Goal: Task Accomplishment & Management: Manage account settings

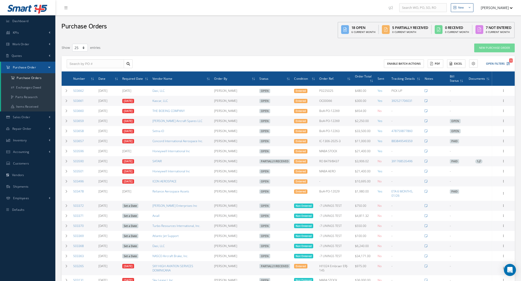
select select "25"
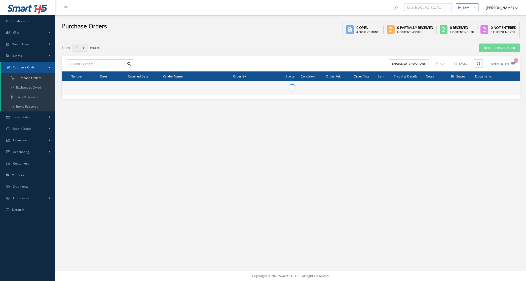
select select "25"
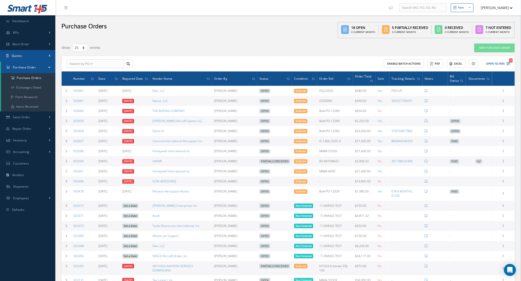
click at [26, 56] on link "Quotes" at bounding box center [27, 56] width 55 height 12
click at [31, 66] on link "Customers Quotes" at bounding box center [28, 67] width 54 height 10
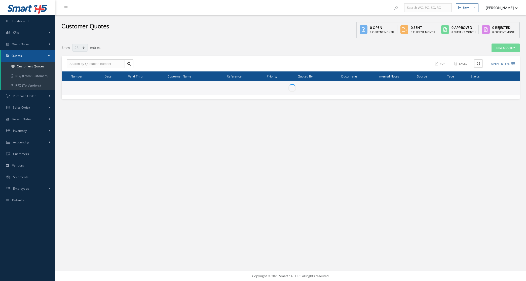
select select "25"
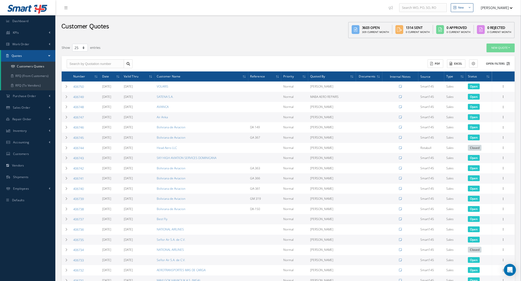
click at [499, 66] on button "Open Filters" at bounding box center [496, 64] width 28 height 8
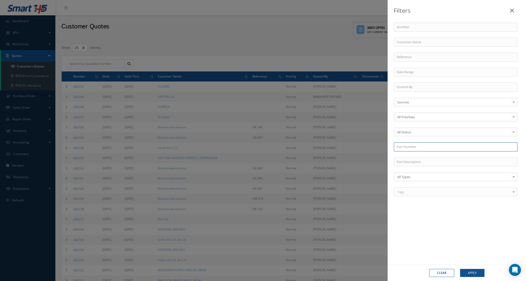
click at [414, 152] on input "text" at bounding box center [456, 147] width 124 height 9
paste input "09916Q6"
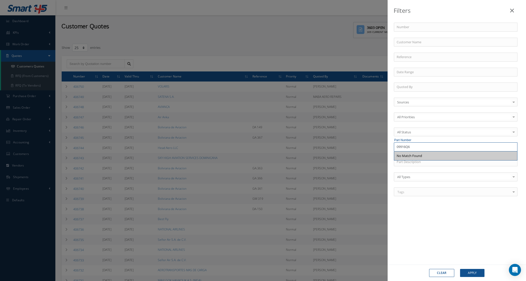
drag, startPoint x: 426, startPoint y: 146, endPoint x: 344, endPoint y: 154, distance: 81.7
click at [344, 154] on div "Filters Number Customer Name Reference Quoted By Sources Sources Smart145 Rotab…" at bounding box center [263, 140] width 526 height 281
paste input "69-24284Y17"
drag, startPoint x: 425, startPoint y: 148, endPoint x: 368, endPoint y: 148, distance: 57.2
click at [368, 148] on div "Filters Number Customer Name Reference Quoted By Sources Sources Smart145 Rotab…" at bounding box center [263, 140] width 526 height 281
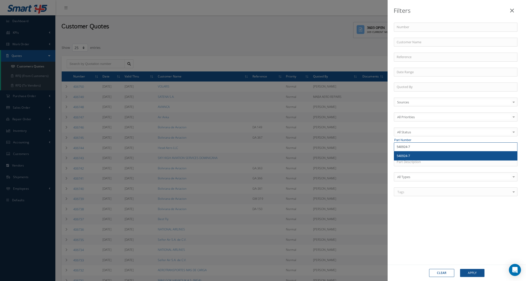
type input "540924-7"
click at [422, 155] on div "540924-7" at bounding box center [456, 156] width 118 height 5
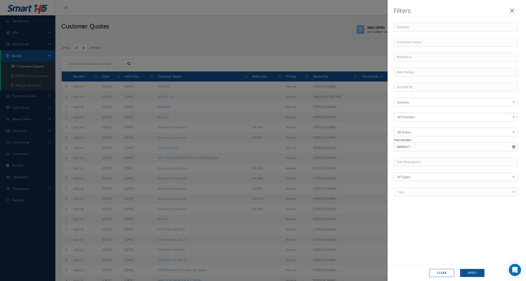
click at [472, 280] on div "Clear Apply" at bounding box center [457, 273] width 138 height 16
click at [471, 273] on button "Apply" at bounding box center [472, 273] width 24 height 8
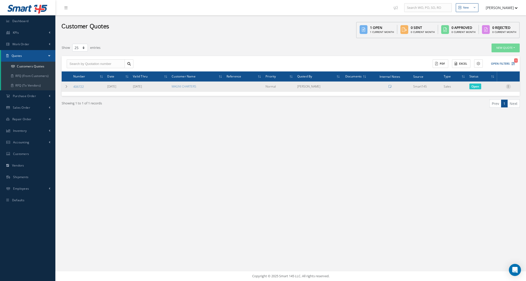
click at [507, 88] on icon at bounding box center [508, 86] width 5 height 4
click at [494, 114] on link "Convert to Sales Order" at bounding box center [486, 118] width 40 height 10
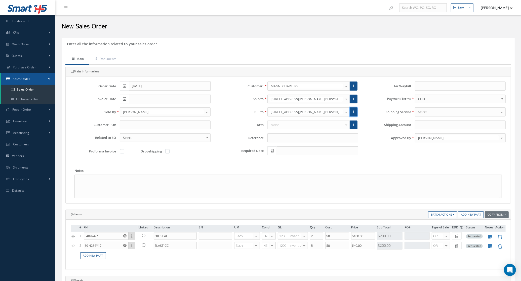
click at [355, 110] on link at bounding box center [354, 112] width 8 height 9
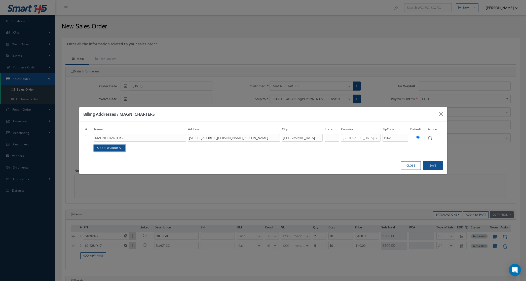
click at [123, 147] on link "Add New Address" at bounding box center [109, 148] width 31 height 7
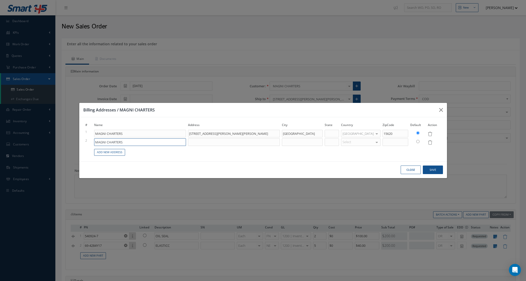
drag, startPoint x: 125, startPoint y: 144, endPoint x: 67, endPoint y: 144, distance: 57.7
click at [67, 144] on div "Billing Addresses / MAGNI CHARTERS # Name Address City State Country ZipCode De…" at bounding box center [263, 140] width 526 height 281
type input "g"
type input "GRUPO AEREO MONTERREY S.A. DE C.V."
click at [217, 141] on input at bounding box center [234, 142] width 92 height 8
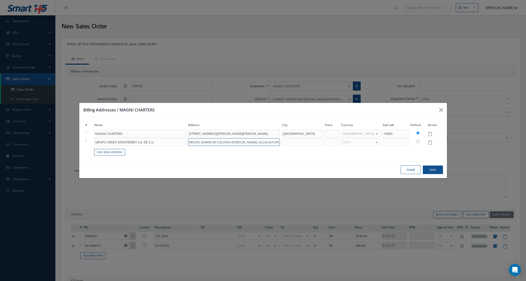
scroll to position [0, 5]
type input "DONATO GUERRA #9 COLONIA JUAREZ, ALCALDIA CUAUHTEMOC"
click at [302, 138] on td at bounding box center [302, 142] width 43 height 9
click at [302, 140] on input at bounding box center [302, 142] width 41 height 8
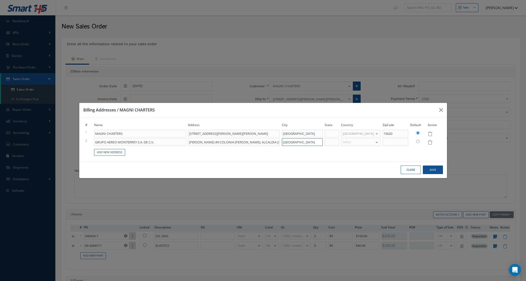
type input "CIUDAD DE MEXICO"
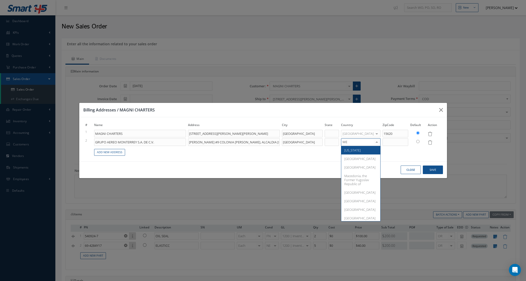
type input "MEX"
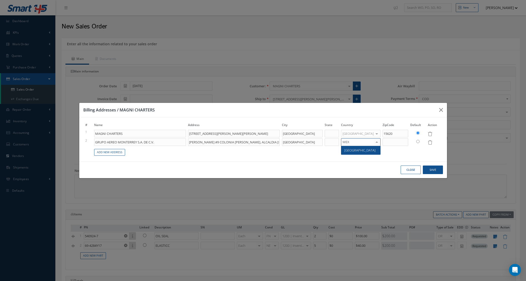
click at [362, 150] on span "[GEOGRAPHIC_DATA]" at bounding box center [359, 150] width 31 height 5
click at [399, 142] on input at bounding box center [396, 142] width 26 height 8
type input "06600"
click at [417, 141] on input "radio" at bounding box center [417, 141] width 3 height 3
radio input "true"
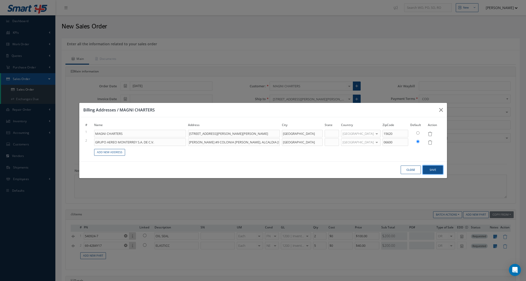
click at [431, 168] on button "Save" at bounding box center [433, 170] width 20 height 9
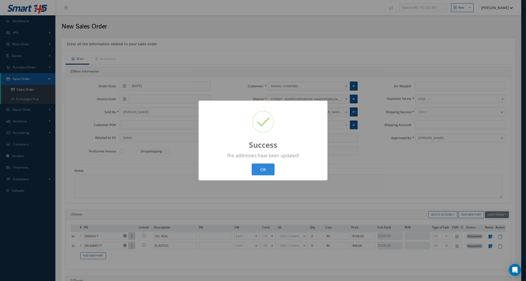
click at [382, 161] on div "? ! i Success × The addresses have been updated! OK Cancel" at bounding box center [263, 140] width 526 height 281
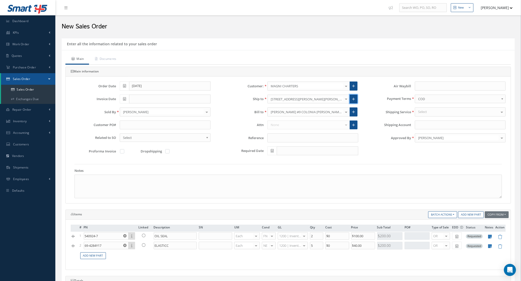
click at [353, 99] on icon at bounding box center [354, 99] width 3 height 4
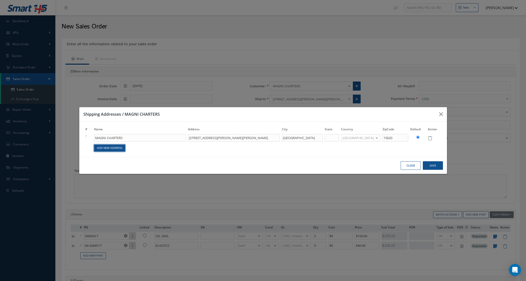
click at [122, 149] on link "Add New Address" at bounding box center [109, 148] width 31 height 7
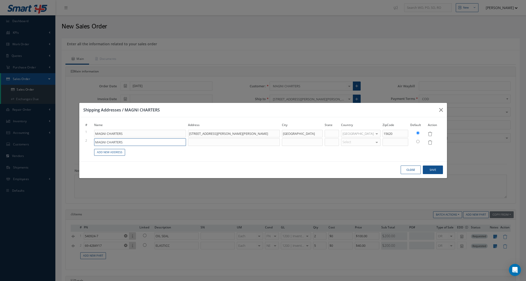
drag, startPoint x: 126, startPoint y: 143, endPoint x: 67, endPoint y: 145, distance: 59.2
click at [67, 145] on div "Shipping Addresses / MAGNI CHARTERS # Name Address City State Country ZipCode D…" at bounding box center [263, 140] width 526 height 281
type input "GRUPO AEREO MONTERREY S.A. DE C.V. C/O PRIDA BRAVO - TOLUCA"
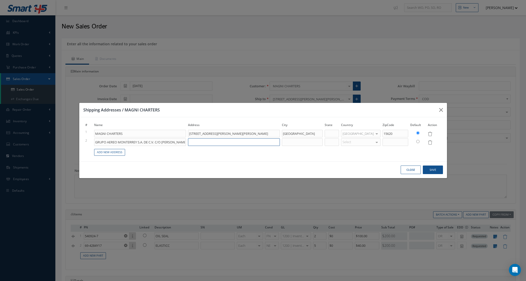
click at [207, 142] on input at bounding box center [234, 142] width 92 height 8
type input "HANGAR 5 ZONA C, AICM TERMINAL DE AVIACION GRAL. ALCALDIA V. CARRANZA"
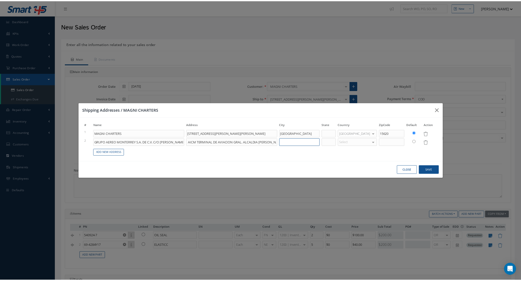
scroll to position [0, 0]
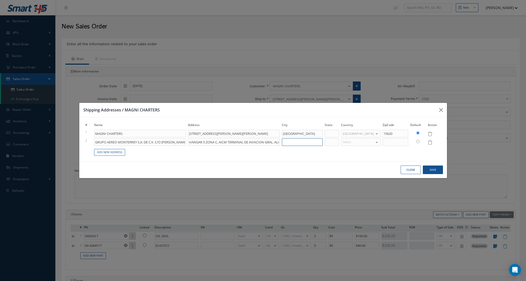
click at [305, 140] on input at bounding box center [302, 142] width 41 height 8
type input "MEXICO CITY"
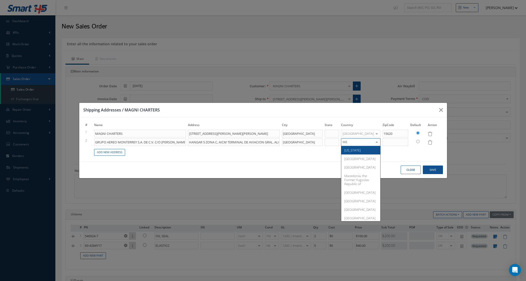
type input "MEX"
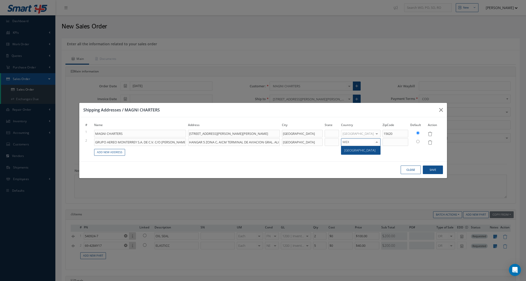
click at [362, 150] on span "Mexico" at bounding box center [359, 150] width 31 height 5
click at [387, 144] on input at bounding box center [396, 142] width 26 height 8
type input "15620"
click at [418, 142] on input "radio" at bounding box center [417, 141] width 3 height 3
radio input "true"
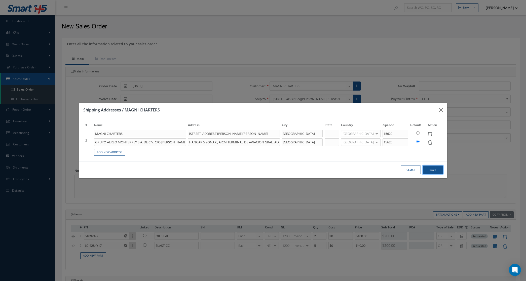
click at [429, 166] on button "Save" at bounding box center [433, 170] width 20 height 9
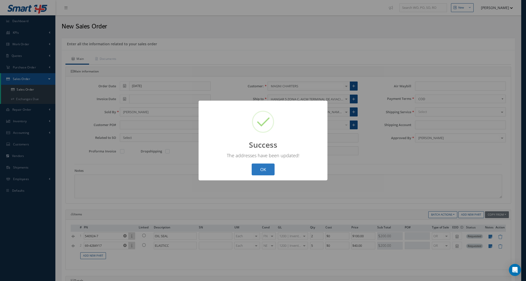
click at [264, 167] on button "OK" at bounding box center [263, 170] width 23 height 12
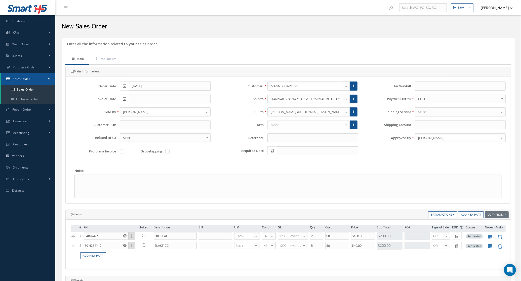
click at [419, 99] on span "COD" at bounding box center [459, 99] width 81 height 6
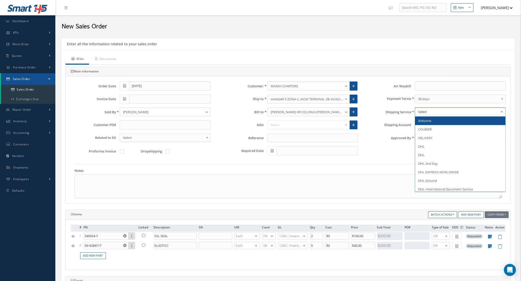
click at [429, 115] on div at bounding box center [460, 112] width 91 height 9
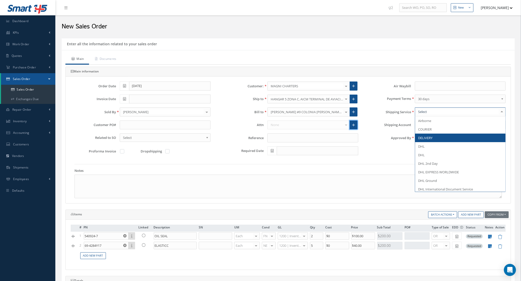
click at [353, 126] on icon at bounding box center [354, 125] width 3 height 4
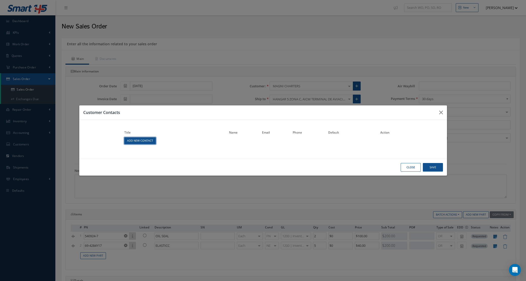
click at [142, 141] on link "Add New Contact" at bounding box center [139, 140] width 31 height 7
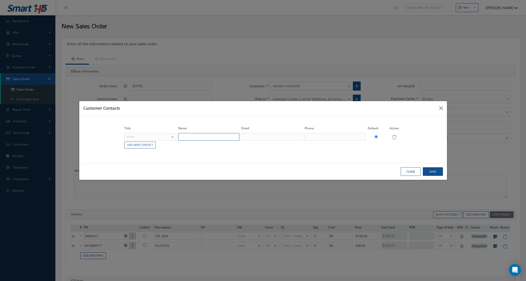
click at [199, 136] on input "text" at bounding box center [208, 137] width 61 height 8
type input "DANIEL REYES"
click at [294, 134] on input "text" at bounding box center [271, 137] width 61 height 8
type input "danielreyes@magnicharters.com"
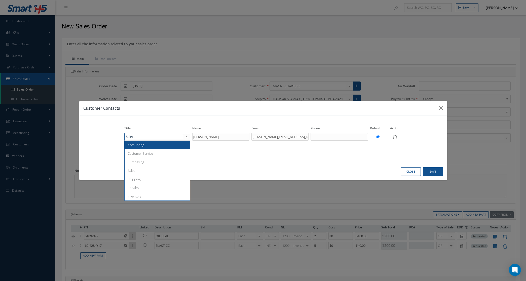
click at [171, 137] on div "Accounting Customer Service Purchasing Sales Shipping Repairs Inventory No elem…" at bounding box center [157, 137] width 66 height 8
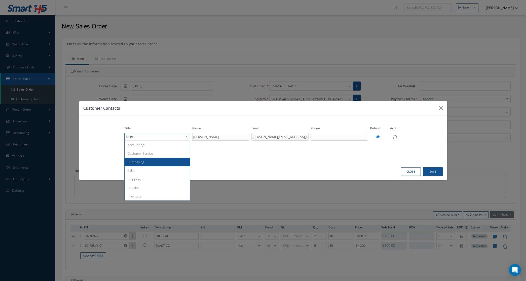
click at [153, 158] on span "Purchasing" at bounding box center [157, 162] width 65 height 9
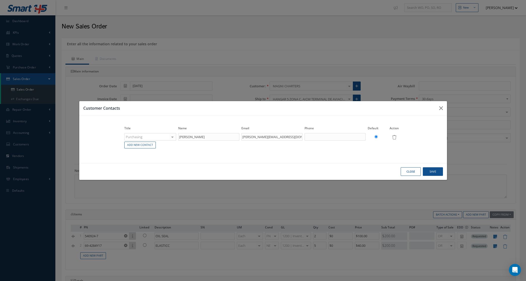
click at [433, 167] on div "Close Save" at bounding box center [263, 171] width 368 height 17
click at [433, 171] on button "Save" at bounding box center [433, 171] width 20 height 9
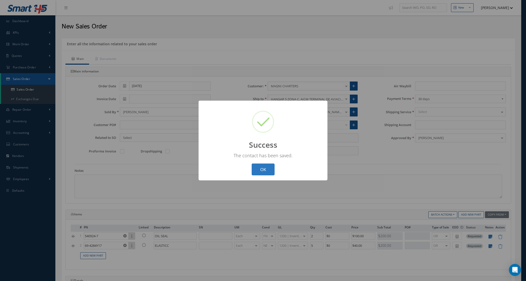
click at [265, 166] on button "OK" at bounding box center [263, 170] width 23 height 12
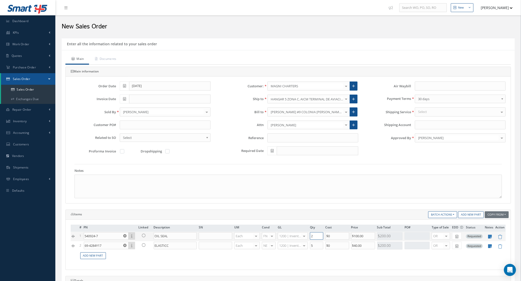
drag, startPoint x: 318, startPoint y: 238, endPoint x: 289, endPoint y: 237, distance: 29.0
click at [289, 237] on tr "1 540924-7 Part Number Description SN Condition PO# Qty Location Warehouse OIL …" at bounding box center [288, 237] width 435 height 10
type input "100"
drag, startPoint x: 317, startPoint y: 246, endPoint x: 294, endPoint y: 247, distance: 23.2
click at [294, 247] on tr "2 69-4284Y17 Part Number Description SN Condition PO# Qty Location Warehouse EL…" at bounding box center [288, 246] width 435 height 10
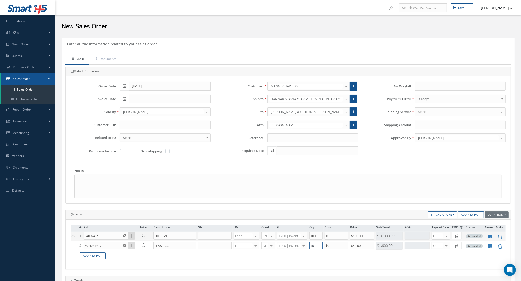
type input "40"
drag, startPoint x: 316, startPoint y: 236, endPoint x: 285, endPoint y: 238, distance: 31.6
click at [285, 238] on tr "1 540924-7 Part Number Description SN Condition PO# Qty Location Warehouse OIL …" at bounding box center [288, 237] width 435 height 10
type input "2"
drag, startPoint x: 316, startPoint y: 247, endPoint x: 277, endPoint y: 242, distance: 39.4
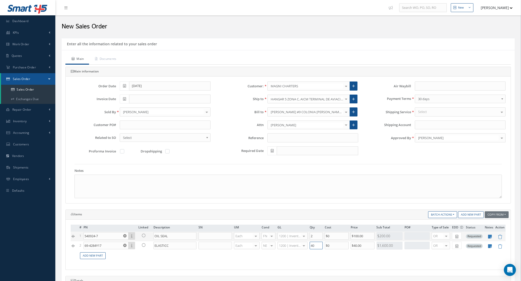
click at [278, 245] on tr "2 69-4284Y17 Part Number Description SN Condition PO# Qty Location Warehouse EL…" at bounding box center [288, 246] width 435 height 10
type input "5"
click at [282, 260] on td "Add New Part" at bounding box center [293, 256] width 428 height 10
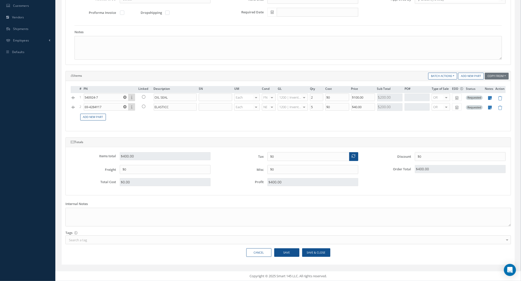
scroll to position [15, 0]
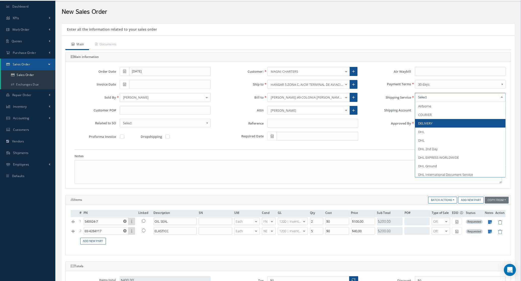
click at [430, 96] on div at bounding box center [460, 97] width 91 height 9
type input "fedex"
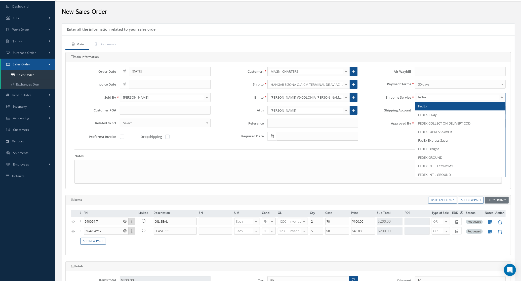
click at [435, 107] on span "FedEx" at bounding box center [460, 106] width 90 height 9
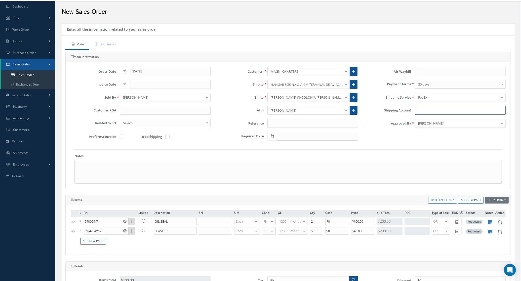
click at [435, 113] on input "Shipping Account" at bounding box center [460, 110] width 91 height 9
paste input "152823550"
type input "152823550"
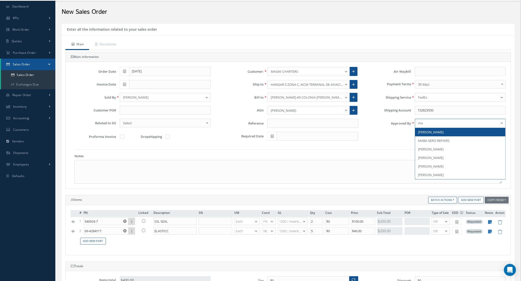
type input "mar"
click at [434, 134] on span "[PERSON_NAME]" at bounding box center [431, 132] width 25 height 5
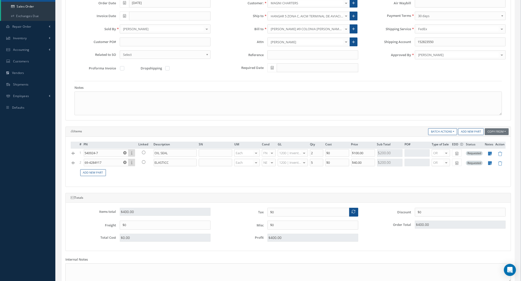
scroll to position [141, 0]
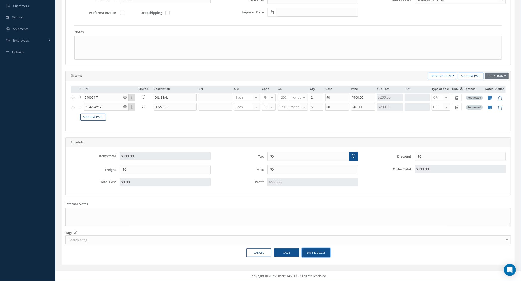
click at [312, 250] on button "Save & Close" at bounding box center [316, 253] width 28 height 9
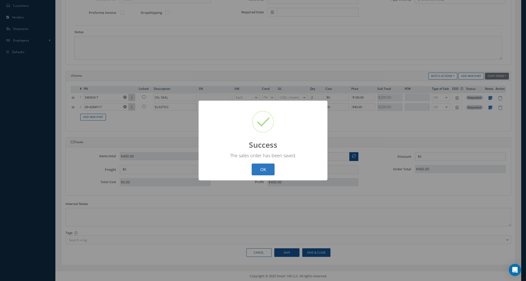
click at [258, 170] on button "OK" at bounding box center [263, 170] width 23 height 12
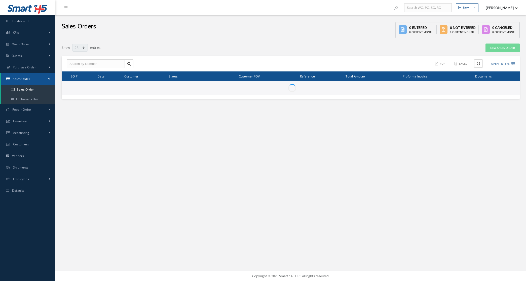
select select "25"
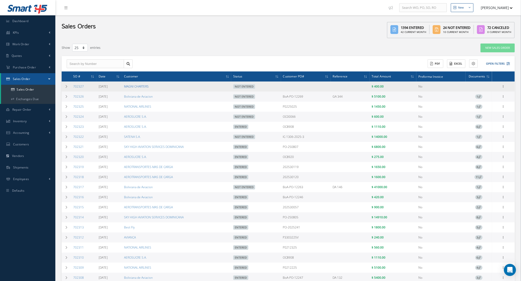
click at [135, 86] on link "MAGNI CHARTERS" at bounding box center [136, 86] width 25 height 4
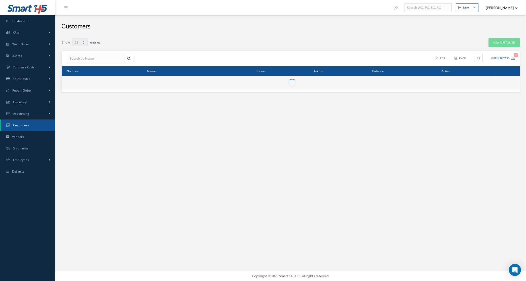
select select "25"
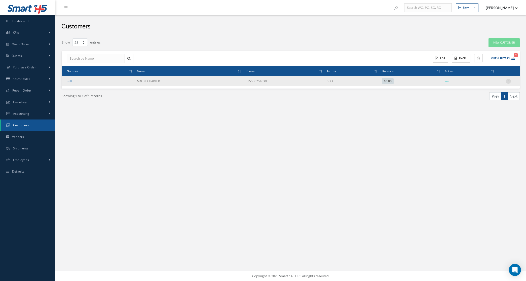
click at [510, 83] on div at bounding box center [508, 81] width 5 height 5
click at [486, 89] on link "Edit" at bounding box center [486, 91] width 40 height 7
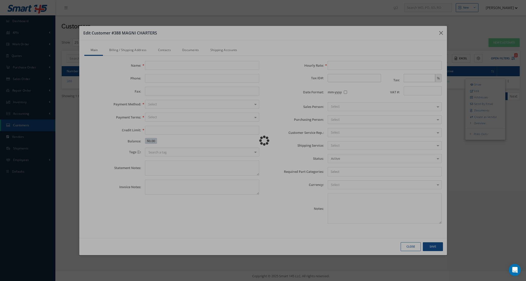
type input "MAGNI CHARTERS"
type input "015550254030"
type input "0.00"
type input "100.00"
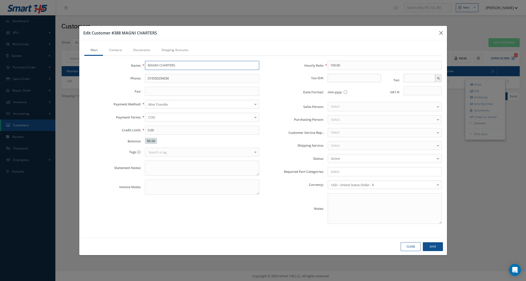
drag, startPoint x: 184, startPoint y: 64, endPoint x: 115, endPoint y: 64, distance: 69.5
click at [115, 64] on div "Name: MAGNI CHARTERS" at bounding box center [172, 65] width 183 height 9
click at [166, 49] on link "Shipping Accounts" at bounding box center [174, 50] width 38 height 11
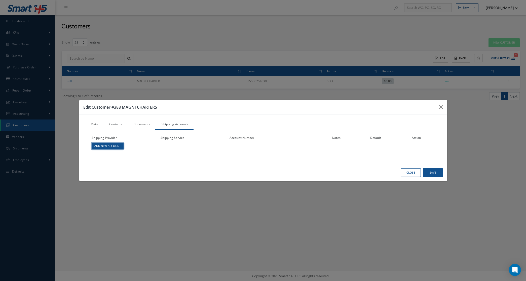
click at [111, 146] on link "Add New Account" at bounding box center [108, 146] width 32 height 7
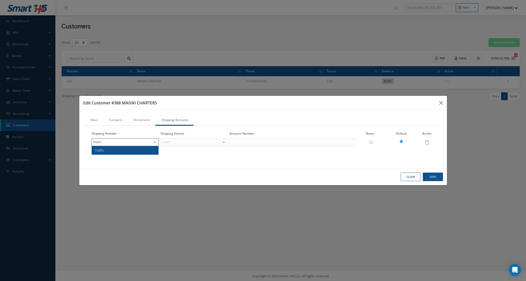
type input "fedex"
click at [115, 151] on span "FedEx" at bounding box center [125, 150] width 66 height 9
click at [171, 138] on div "Select" at bounding box center [194, 142] width 67 height 8
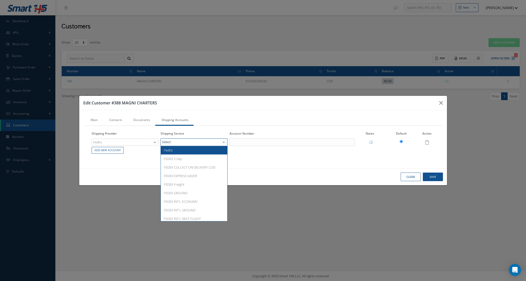
type input "d"
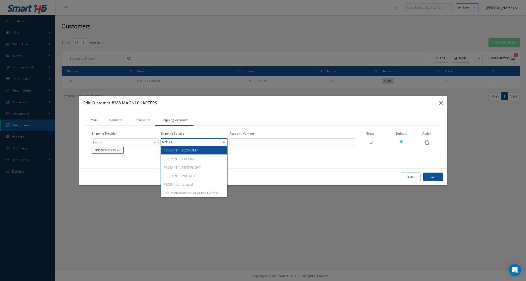
type input "fedex in"
click at [187, 153] on span "FEDEX INT'L ECONOMY" at bounding box center [194, 150] width 66 height 9
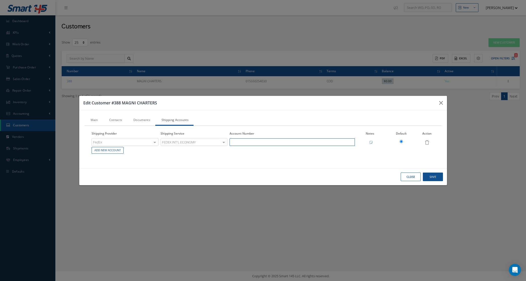
click at [238, 143] on input "text" at bounding box center [292, 142] width 125 height 8
paste input "152823550"
type input "152823550"
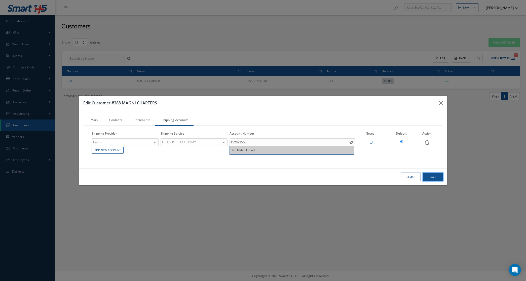
click at [0, 0] on button "Save" at bounding box center [0, 0] width 0 height 0
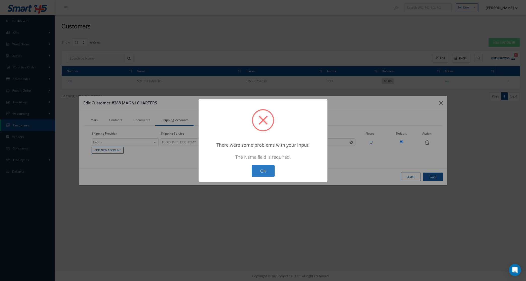
click at [261, 174] on button "OK" at bounding box center [263, 171] width 23 height 12
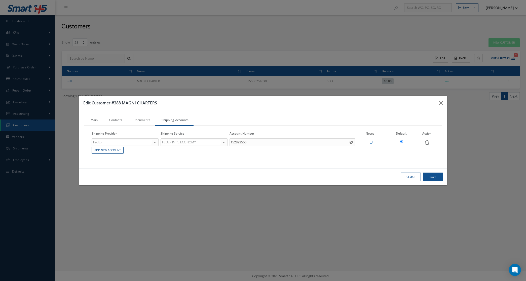
click at [93, 121] on link "Main" at bounding box center [93, 120] width 19 height 11
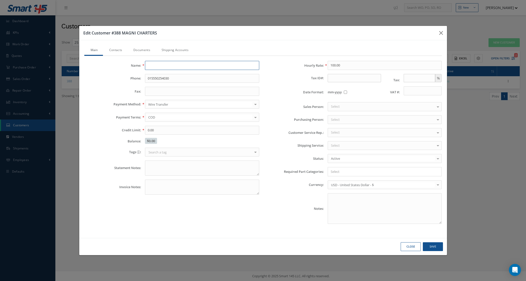
click at [152, 69] on input "text" at bounding box center [202, 65] width 114 height 9
type input "g"
type input "GRUPO AEREO MONTERREY, S.A. DE C.V."
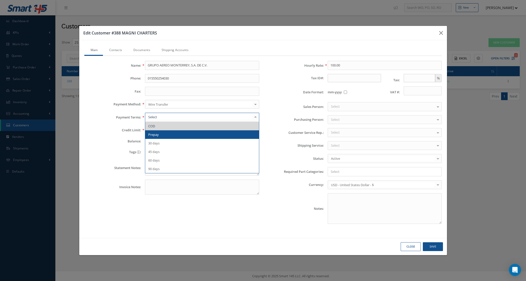
click at [203, 131] on span "Prepay" at bounding box center [202, 134] width 114 height 9
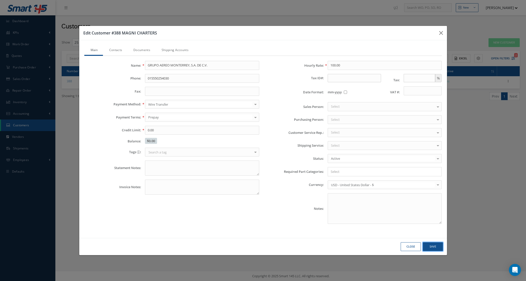
click at [0, 0] on button "Save" at bounding box center [0, 0] width 0 height 0
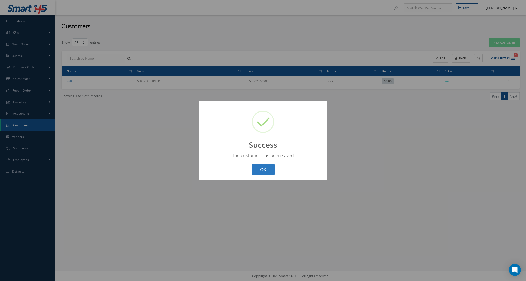
click at [254, 169] on button "OK" at bounding box center [263, 170] width 23 height 12
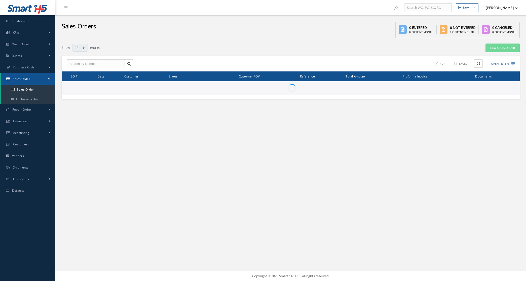
select select "25"
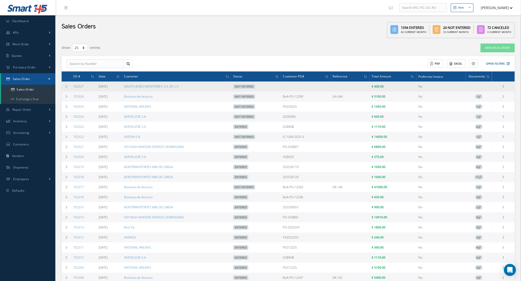
click at [505, 89] on div "Enter/Update Edit Show Send By Email Documents Cancel Delete Print-Outs Sales O…" at bounding box center [504, 87] width 6 height 6
click at [505, 87] on icon at bounding box center [503, 86] width 5 height 4
click at [489, 96] on link "Edit" at bounding box center [481, 96] width 40 height 7
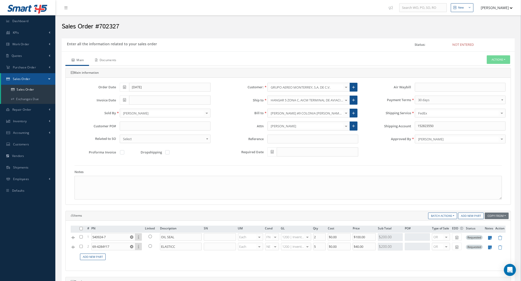
click at [116, 59] on link "Documents" at bounding box center [105, 60] width 32 height 11
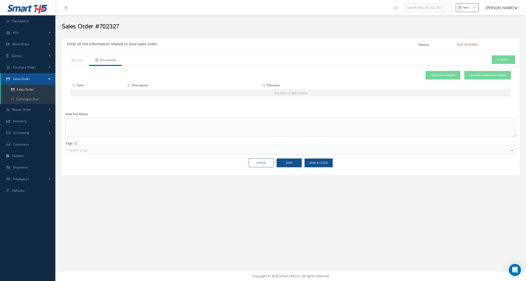
click at [474, 70] on div "Attach File(s) Click inside this area or drag and drop to select file to upload…" at bounding box center [290, 86] width 451 height 40
click at [474, 76] on span "Upload a New Document" at bounding box center [487, 75] width 37 height 4
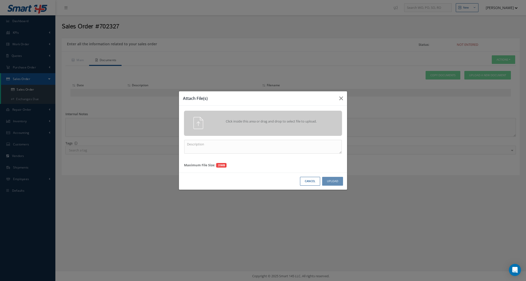
click at [214, 117] on div "Click inside this area or drag and drop to select file to upload." at bounding box center [270, 122] width 124 height 10
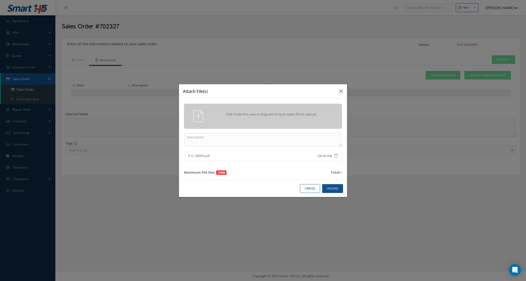
click at [279, 132] on div "Click inside this area or drag and drop to select file to upload. P.O. 38995.pd…" at bounding box center [263, 140] width 168 height 82
click at [284, 144] on textarea at bounding box center [263, 140] width 158 height 14
type textarea "PO"
click at [326, 187] on button "Upload" at bounding box center [332, 188] width 21 height 9
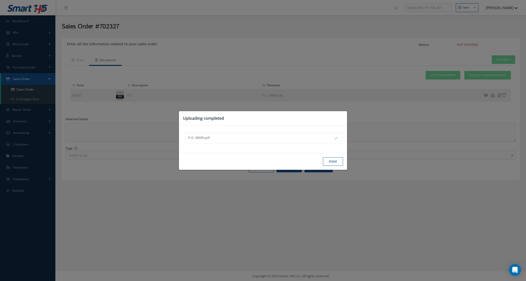
click at [329, 162] on button "Done" at bounding box center [333, 161] width 20 height 9
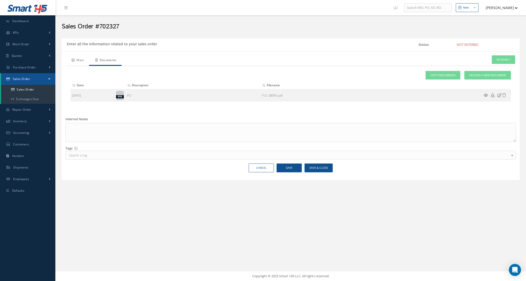
click at [79, 61] on link "Main" at bounding box center [77, 60] width 24 height 11
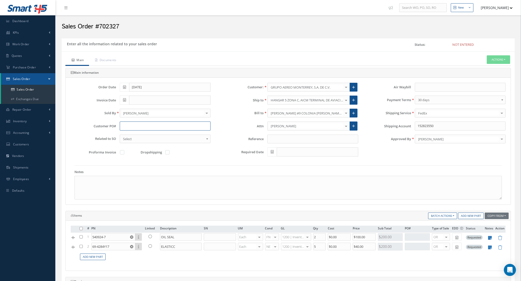
click at [136, 126] on input "text" at bounding box center [165, 126] width 91 height 9
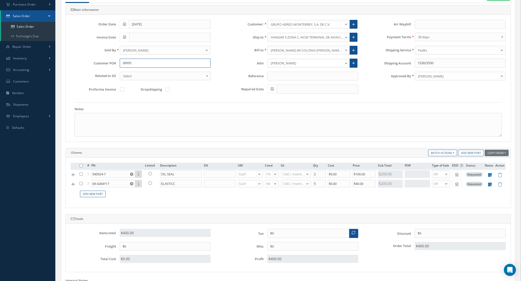
scroll to position [142, 0]
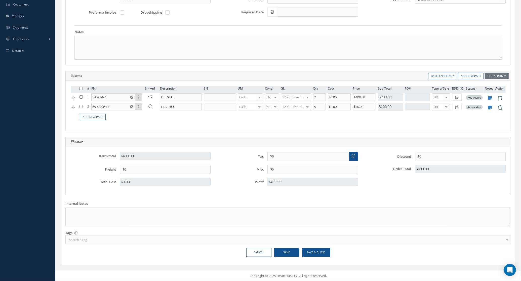
type input "38995"
click at [312, 253] on button "Save & Close" at bounding box center [316, 252] width 28 height 9
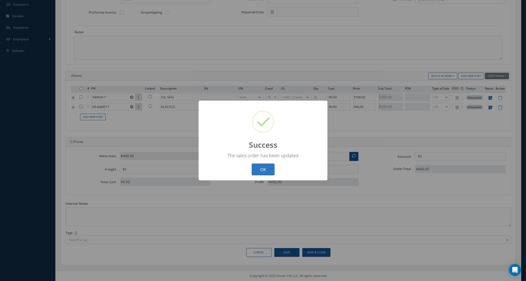
click at [258, 170] on button "OK" at bounding box center [263, 170] width 23 height 12
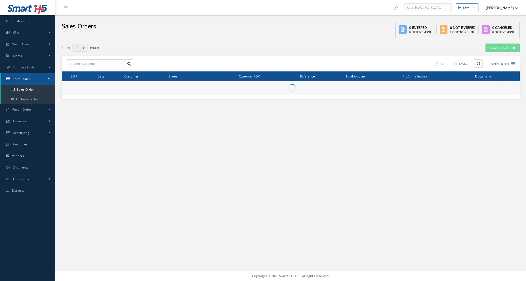
select select "25"
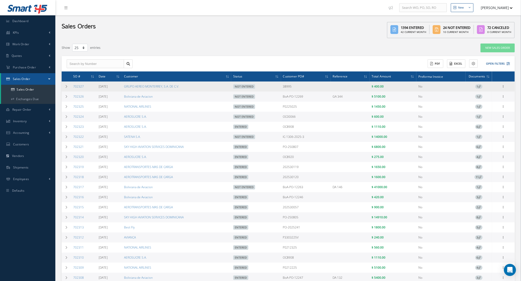
drag, startPoint x: 194, startPoint y: 85, endPoint x: 124, endPoint y: 87, distance: 70.3
click at [124, 87] on tr "702327 [DATE] GRUPO AEREO [GEOGRAPHIC_DATA], S.A. DE C.V. Not Entered 38995 $ 4…" at bounding box center [289, 87] width 454 height 10
copy tr "GRUPO AEREO MONTERREY, S.A. DE C.V."
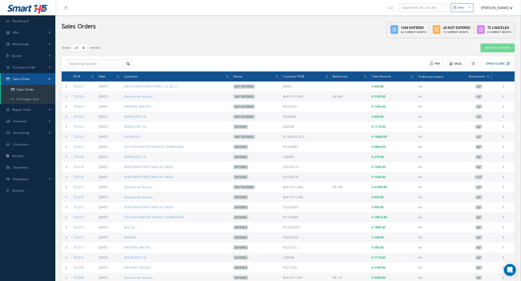
copy tr "GRUPO AEREO MONTERREY, S.A. DE C.V."
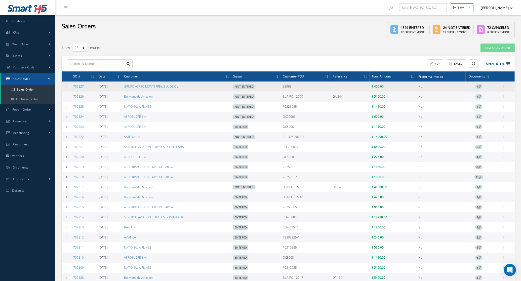
drag, startPoint x: 86, startPoint y: 87, endPoint x: 71, endPoint y: 89, distance: 15.0
click at [71, 89] on td "702327" at bounding box center [83, 87] width 25 height 10
copy link "702327"
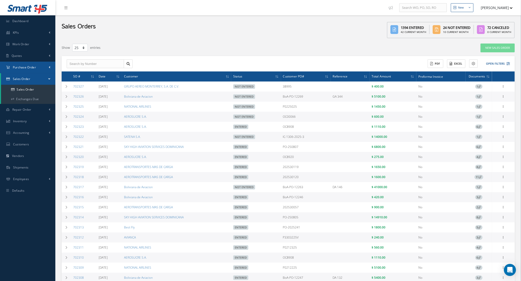
click at [24, 65] on span "Purchase Order" at bounding box center [24, 67] width 23 height 4
click at [26, 78] on a=1&status_id=2&status_id=3&status_id=5&collapsedFilters"] "Purchase Orders" at bounding box center [28, 78] width 54 height 10
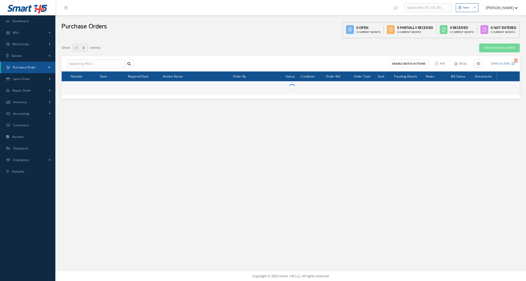
select select "25"
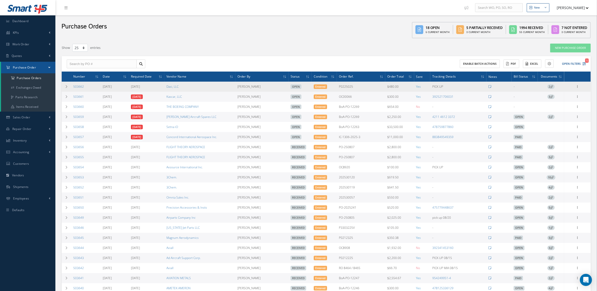
click at [526, 88] on span "2" at bounding box center [550, 86] width 7 height 5
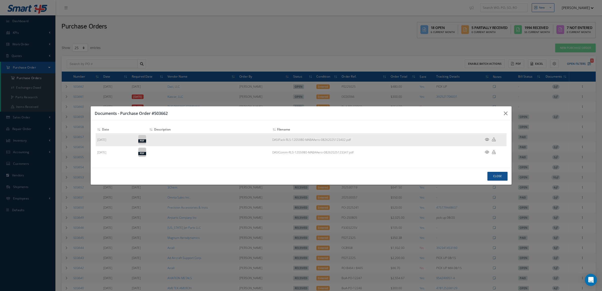
click at [484, 137] on td at bounding box center [491, 139] width 30 height 13
click at [486, 139] on icon at bounding box center [487, 139] width 4 height 4
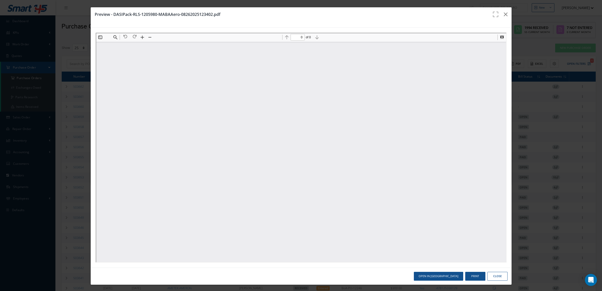
type input "1"
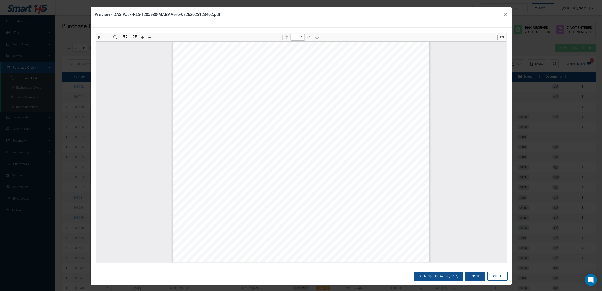
scroll to position [116, 0]
click at [504, 13] on icon "button" at bounding box center [506, 14] width 4 height 6
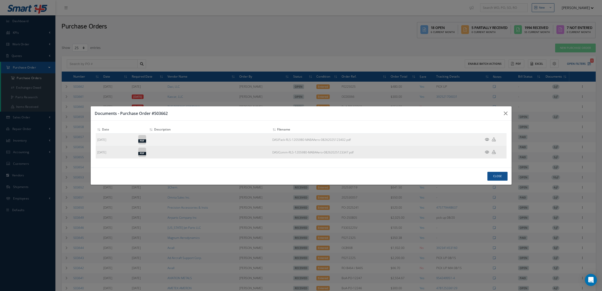
click at [487, 152] on icon at bounding box center [487, 152] width 4 height 4
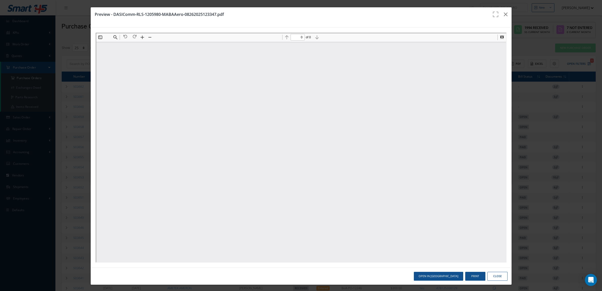
scroll to position [0, 0]
type input "1"
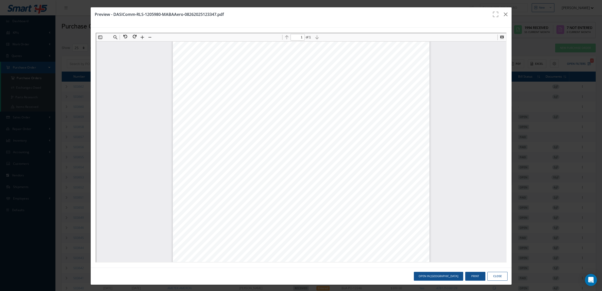
scroll to position [116, 0]
click at [504, 14] on icon "button" at bounding box center [506, 14] width 4 height 6
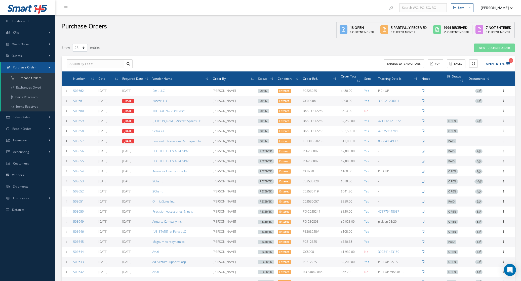
select select "25"
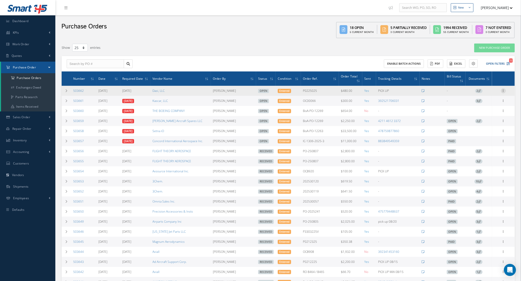
click at [503, 92] on icon at bounding box center [503, 90] width 5 height 4
click at [487, 97] on link "Receive" at bounding box center [481, 94] width 40 height 7
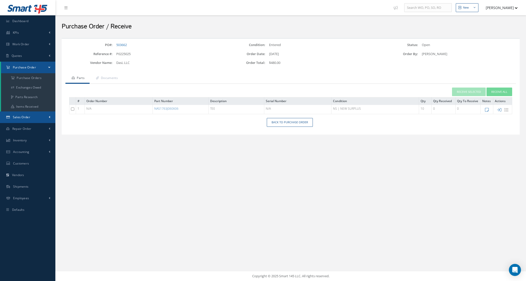
click at [31, 117] on link "Sales Order" at bounding box center [27, 118] width 55 height 12
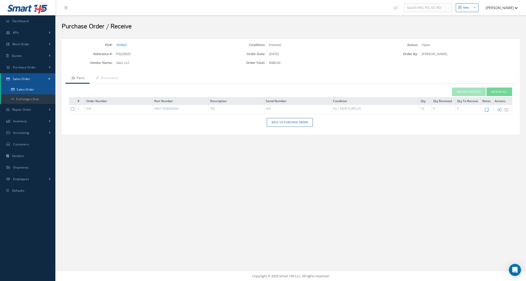
click at [28, 91] on link "Sales Order" at bounding box center [28, 90] width 54 height 10
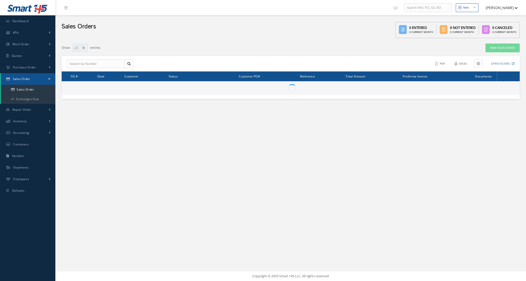
select select "25"
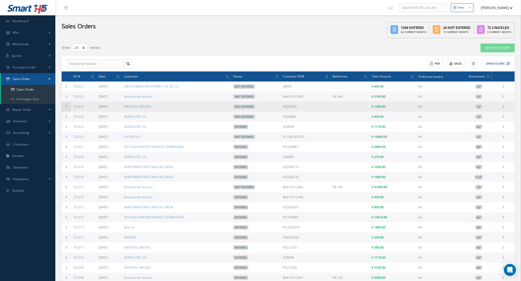
drag, startPoint x: 92, startPoint y: 108, endPoint x: 70, endPoint y: 108, distance: 22.7
click at [70, 108] on tr "702325 08/25/2025 NATIONAL AIRLINES Not Entered P0225025 $ 1450.00 No 1 Enter/U…" at bounding box center [289, 107] width 454 height 10
copy tr "702325"
click at [504, 88] on icon at bounding box center [503, 86] width 5 height 4
click at [487, 116] on link "Edit" at bounding box center [481, 116] width 40 height 7
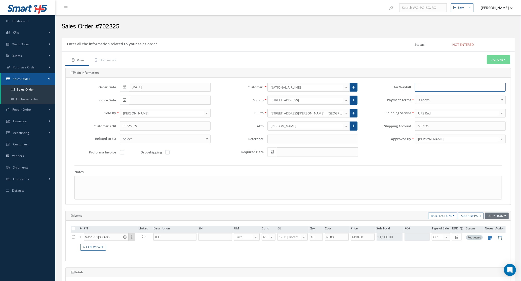
click at [430, 87] on input "text" at bounding box center [460, 87] width 91 height 9
paste input "1ZX200X50191178555"
type input "1ZX200X50191178555"
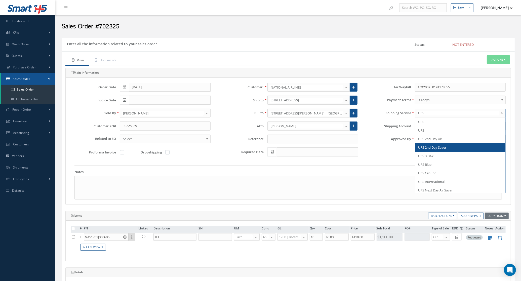
type input "UPS N"
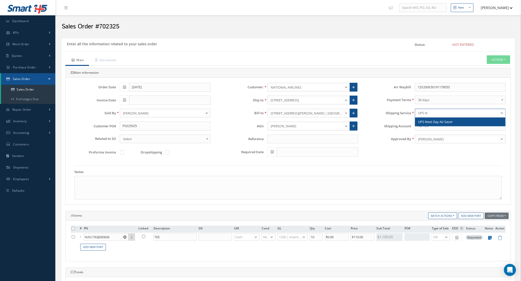
click at [444, 122] on span "UPS Next Day Air Saver" at bounding box center [436, 122] width 34 height 5
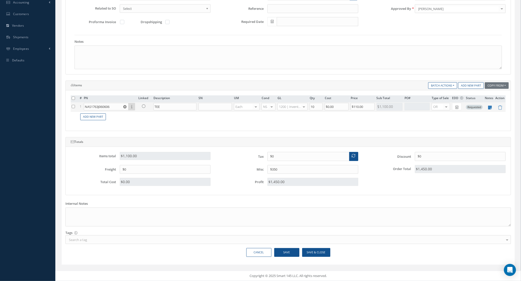
scroll to position [132, 0]
click at [114, 109] on input "NAS1763J060606" at bounding box center [106, 107] width 45 height 8
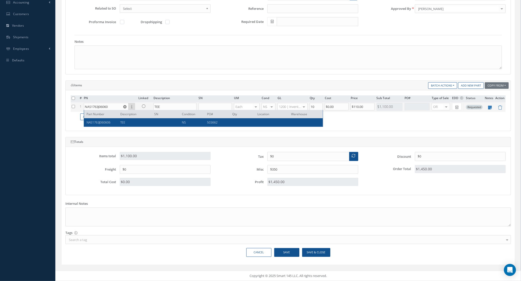
click at [121, 121] on span "TEE" at bounding box center [122, 122] width 5 height 4
type input "NAS1763J060606"
type input "$48"
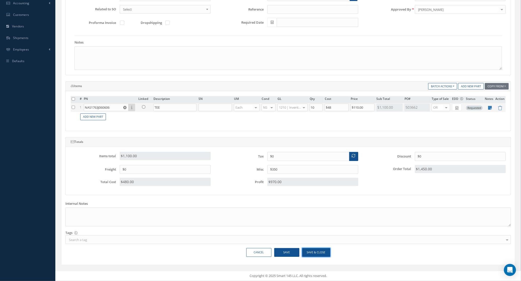
click at [318, 253] on button "Save & Close" at bounding box center [316, 252] width 28 height 9
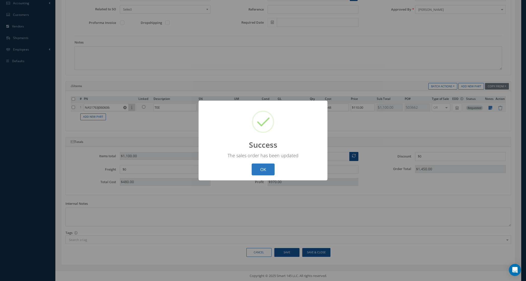
click at [255, 166] on button "OK" at bounding box center [263, 170] width 23 height 12
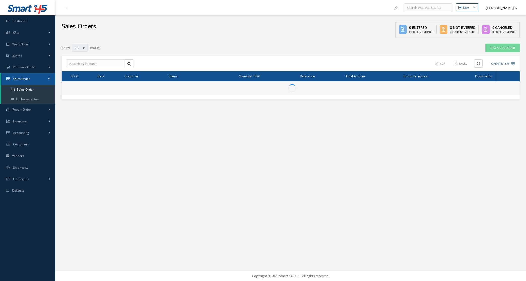
select select "25"
